Goal: Subscribe to service/newsletter

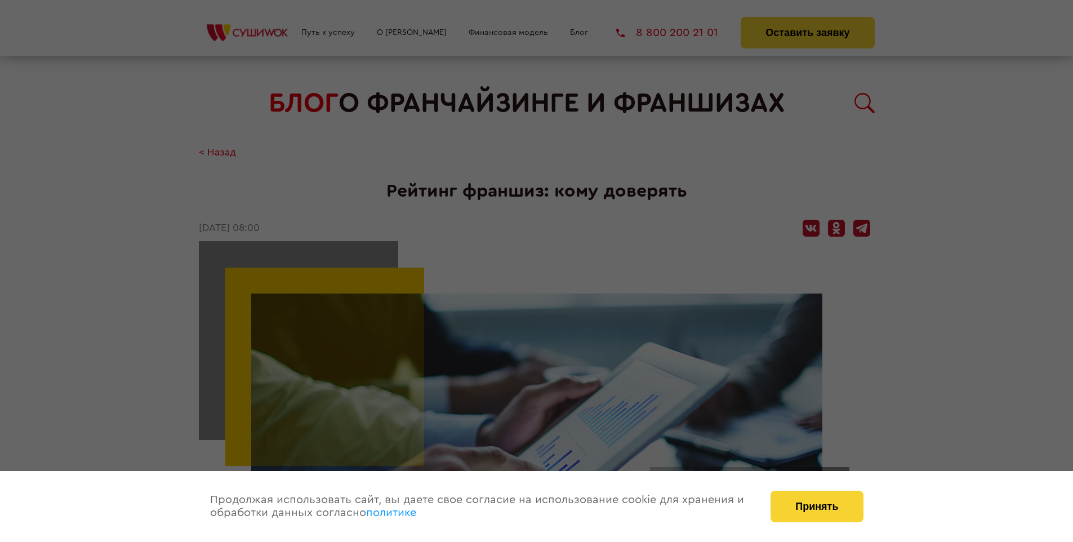
scroll to position [1490, 0]
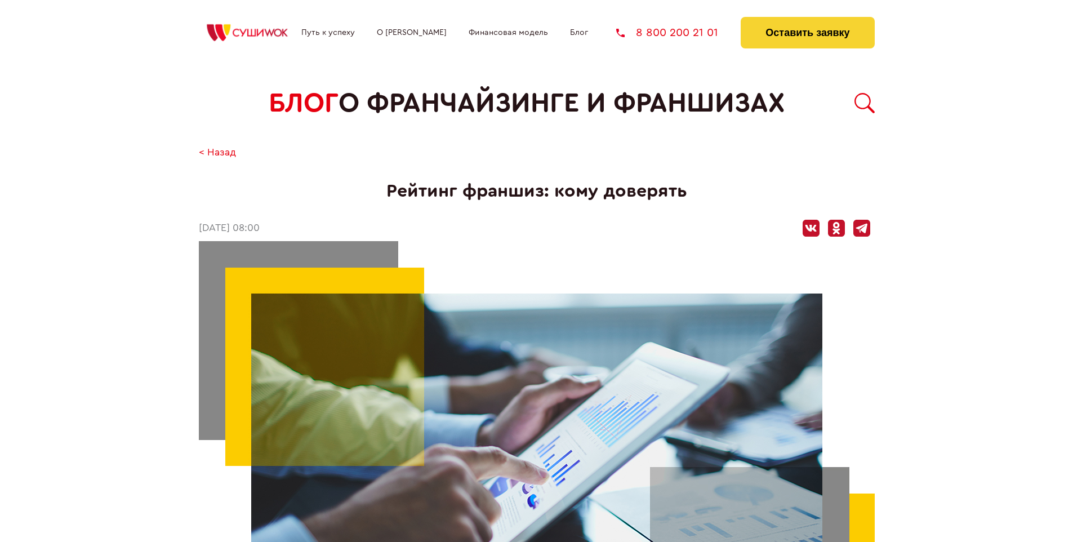
scroll to position [1490, 0]
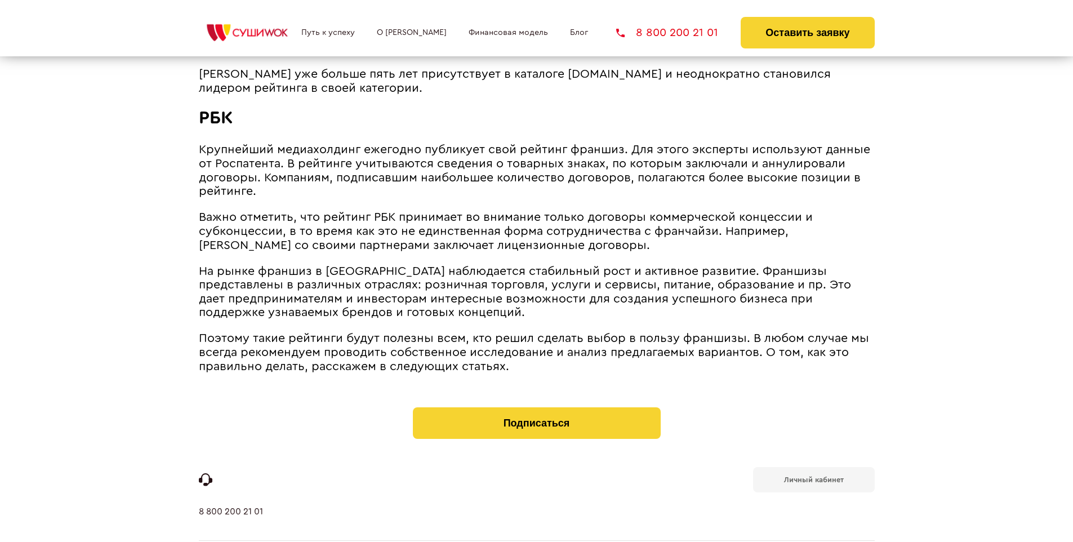
click at [813, 476] on b "Личный кабинет" at bounding box center [814, 479] width 60 height 7
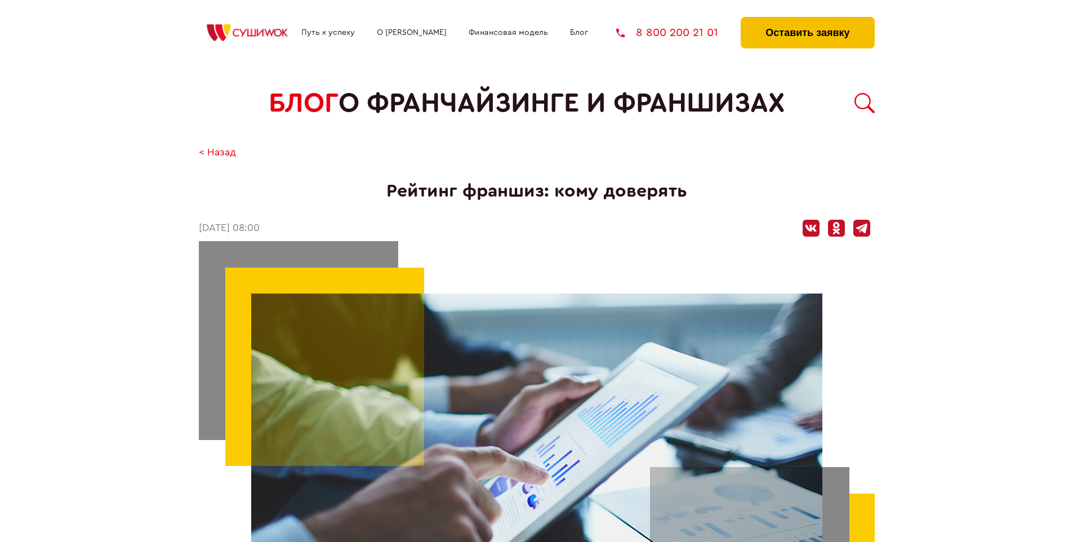
click at [807, 20] on button "Оставить заявку" at bounding box center [806, 33] width 133 height 32
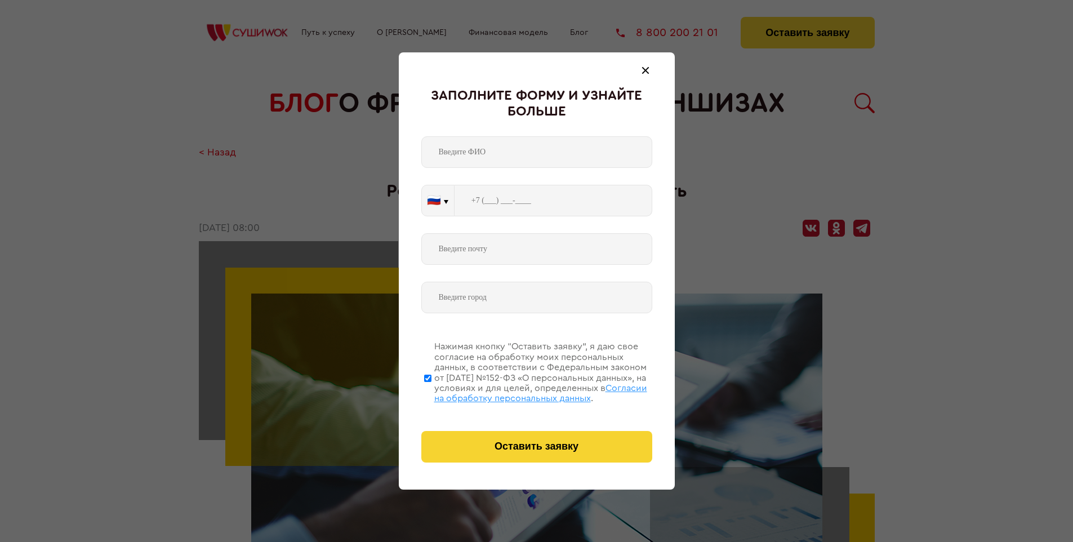
click at [522, 391] on span "Согласии на обработку персональных данных" at bounding box center [540, 392] width 213 height 19
click at [431, 391] on input "Нажимая кнопку “Оставить заявку”, я даю свое согласие на обработку моих персона…" at bounding box center [427, 378] width 7 height 90
checkbox input "false"
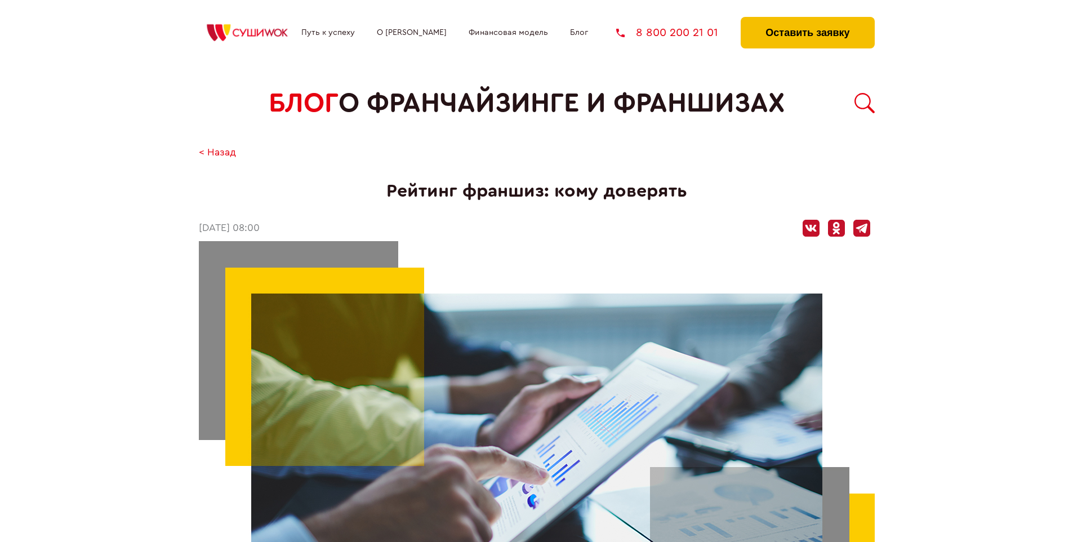
click at [807, 20] on button "Оставить заявку" at bounding box center [806, 33] width 133 height 32
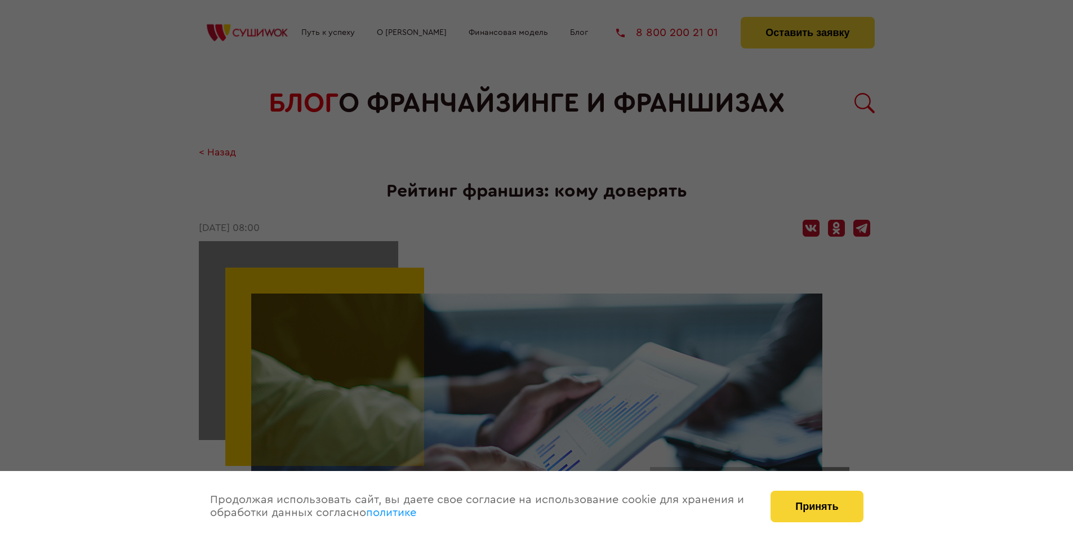
scroll to position [1490, 0]
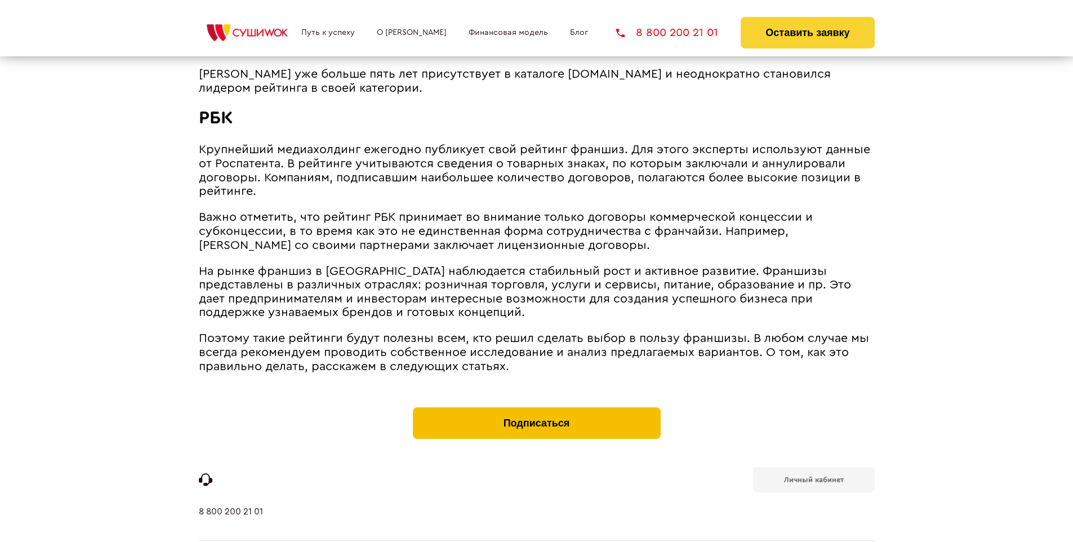
click at [536, 407] on button "Подписаться" at bounding box center [537, 423] width 248 height 32
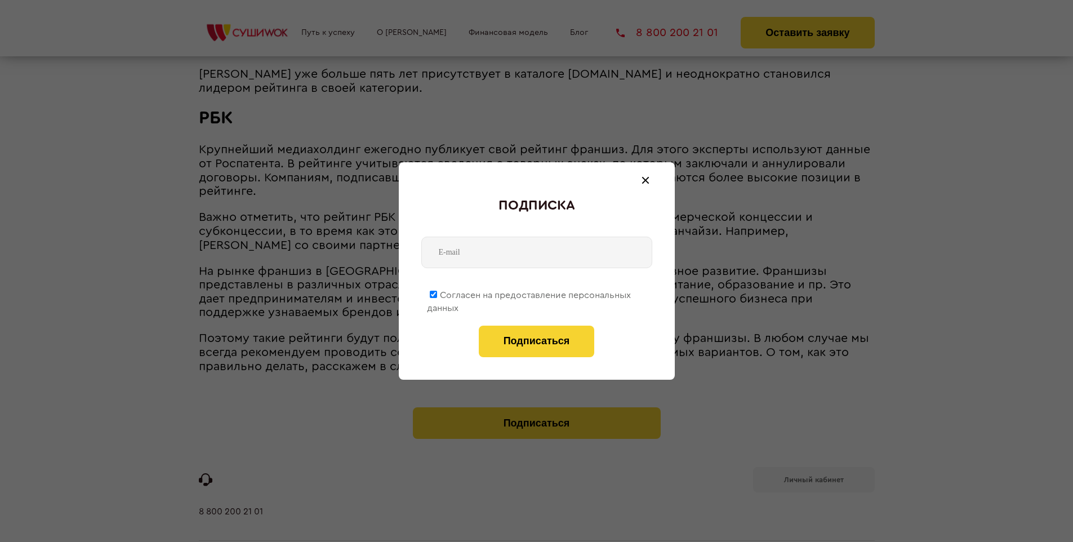
click at [529, 293] on span "Согласен на предоставление персональных данных" at bounding box center [529, 302] width 204 height 22
click at [437, 293] on input "Согласен на предоставление персональных данных" at bounding box center [433, 294] width 7 height 7
checkbox input "false"
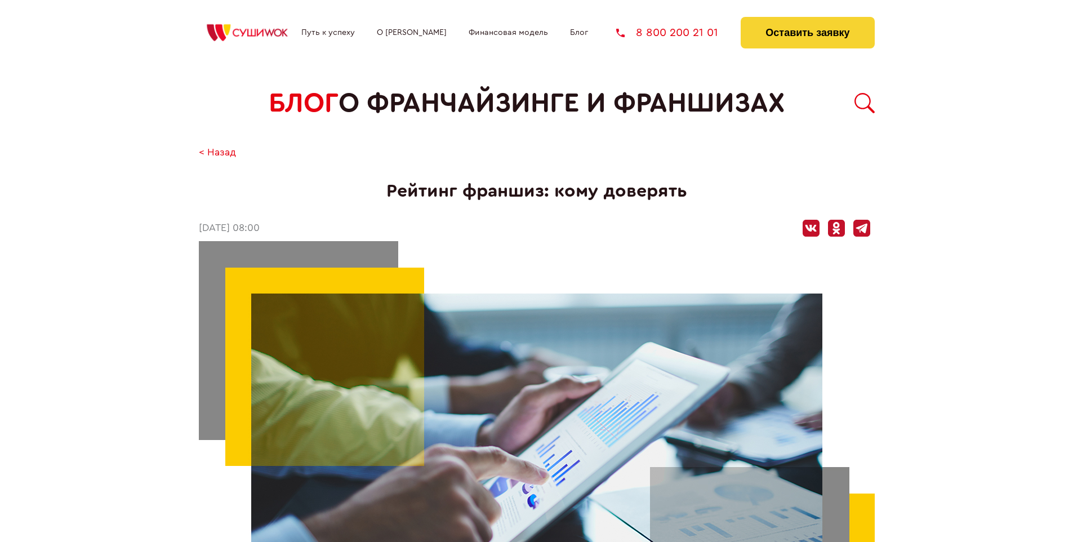
scroll to position [1490, 0]
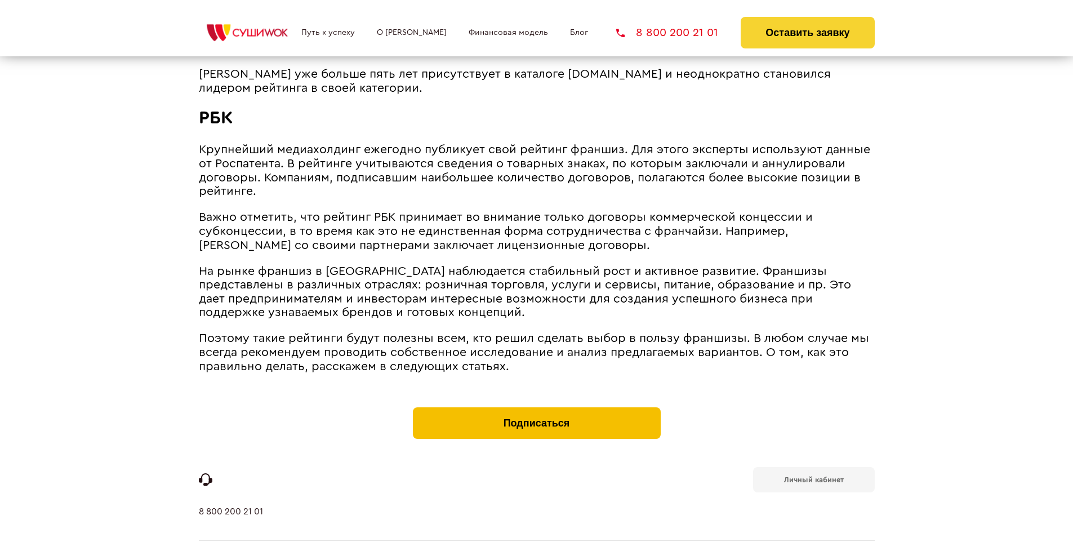
click at [536, 407] on button "Подписаться" at bounding box center [537, 423] width 248 height 32
